Goal: Use online tool/utility: Utilize a website feature to perform a specific function

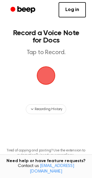
click at [43, 80] on span "button" at bounding box center [46, 75] width 19 height 19
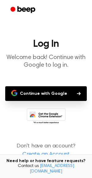
click at [53, 94] on button "Continue with Google" at bounding box center [45, 93] width 81 height 15
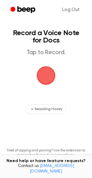
click at [48, 69] on span "button" at bounding box center [45, 75] width 17 height 17
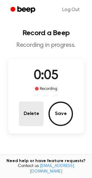
click at [26, 113] on button "Delete" at bounding box center [31, 113] width 24 height 24
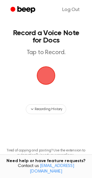
click at [52, 75] on span "button" at bounding box center [46, 75] width 19 height 19
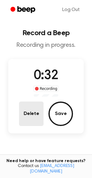
click at [37, 120] on button "Delete" at bounding box center [31, 113] width 24 height 24
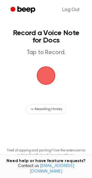
click at [37, 81] on span "button" at bounding box center [45, 75] width 17 height 17
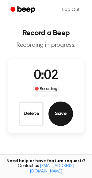
click at [50, 108] on button "Save" at bounding box center [60, 113] width 24 height 24
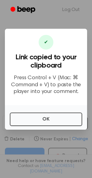
click at [25, 112] on div "OK" at bounding box center [46, 117] width 82 height 24
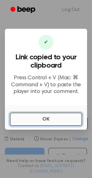
click at [25, 114] on button "OK" at bounding box center [46, 118] width 72 height 13
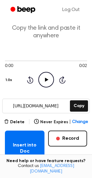
scroll to position [18, 0]
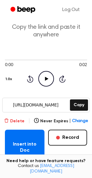
click at [11, 120] on button "Delete" at bounding box center [14, 121] width 20 height 6
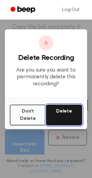
click at [52, 123] on button "Delete" at bounding box center [64, 114] width 36 height 21
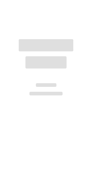
scroll to position [18, 0]
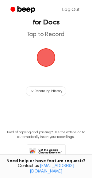
click at [40, 54] on span "button" at bounding box center [46, 57] width 19 height 19
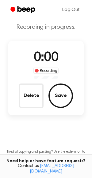
scroll to position [37, 0]
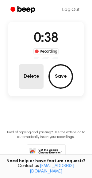
click at [31, 82] on button "Delete" at bounding box center [31, 76] width 24 height 24
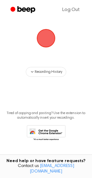
scroll to position [18, 0]
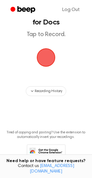
click at [48, 53] on span "button" at bounding box center [46, 57] width 19 height 19
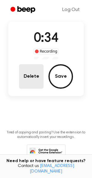
click at [34, 71] on button "Delete" at bounding box center [31, 76] width 24 height 24
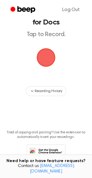
click at [43, 58] on span "button" at bounding box center [46, 57] width 19 height 19
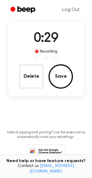
click at [49, 64] on div "Delete Save" at bounding box center [46, 76] width 54 height 24
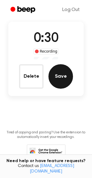
click at [50, 70] on button "Save" at bounding box center [60, 76] width 24 height 24
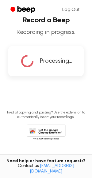
scroll to position [0, 0]
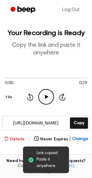
click at [19, 139] on button "Delete" at bounding box center [14, 139] width 20 height 6
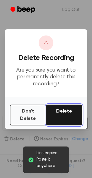
click at [67, 116] on button "Delete" at bounding box center [64, 114] width 36 height 21
